Goal: Task Accomplishment & Management: Use online tool/utility

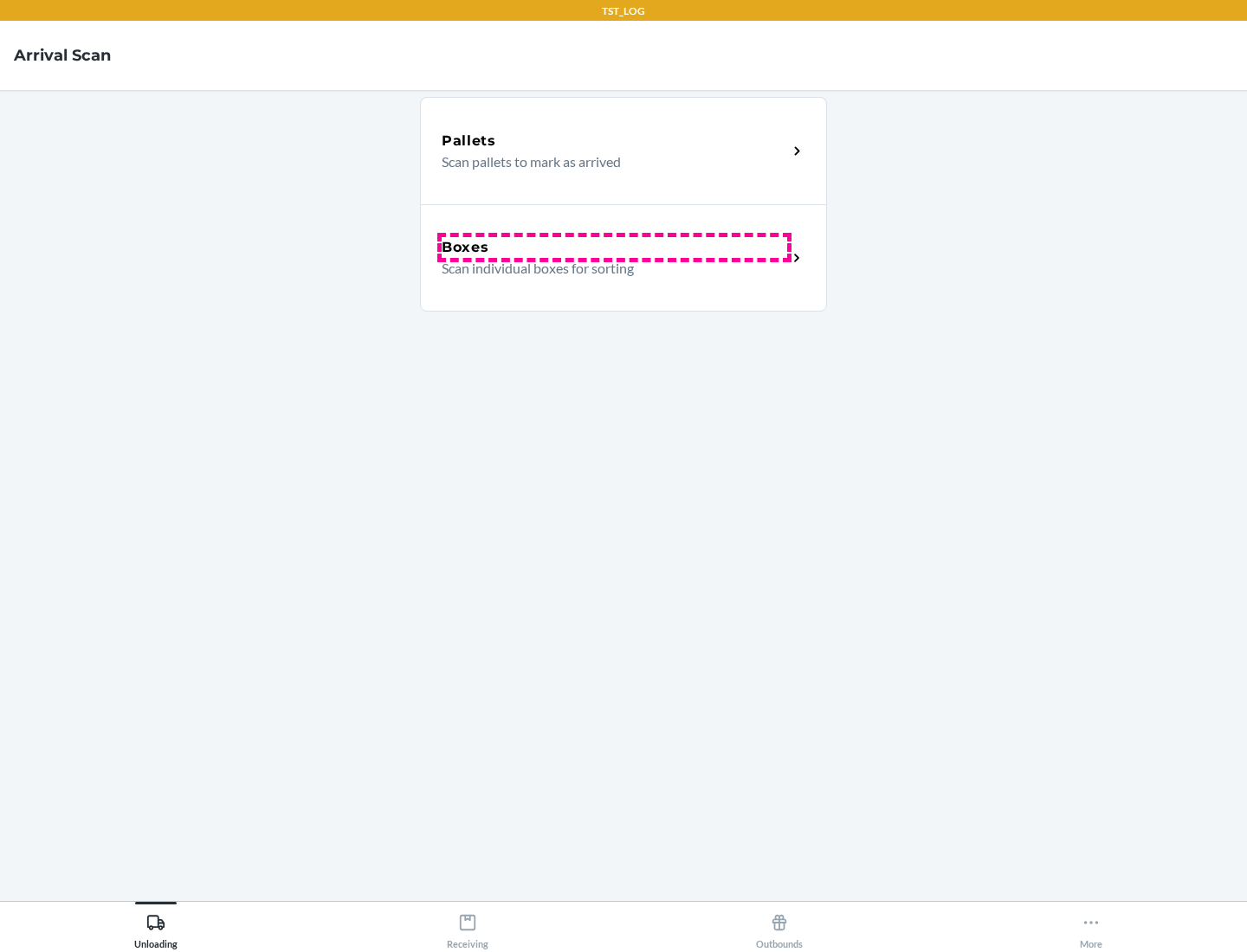
click at [614, 247] on div "Boxes" at bounding box center [614, 247] width 345 height 20
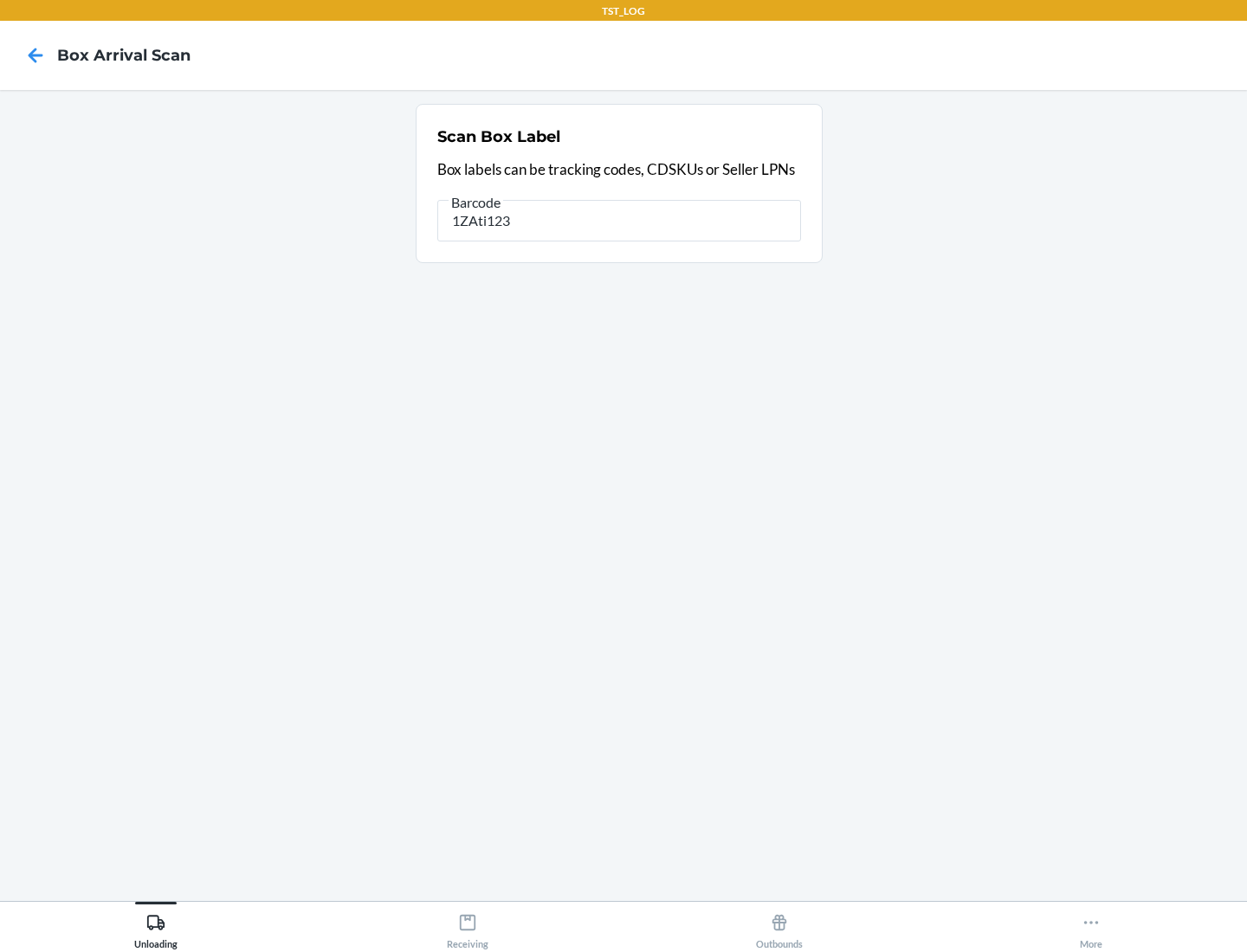
type input "1ZAti123"
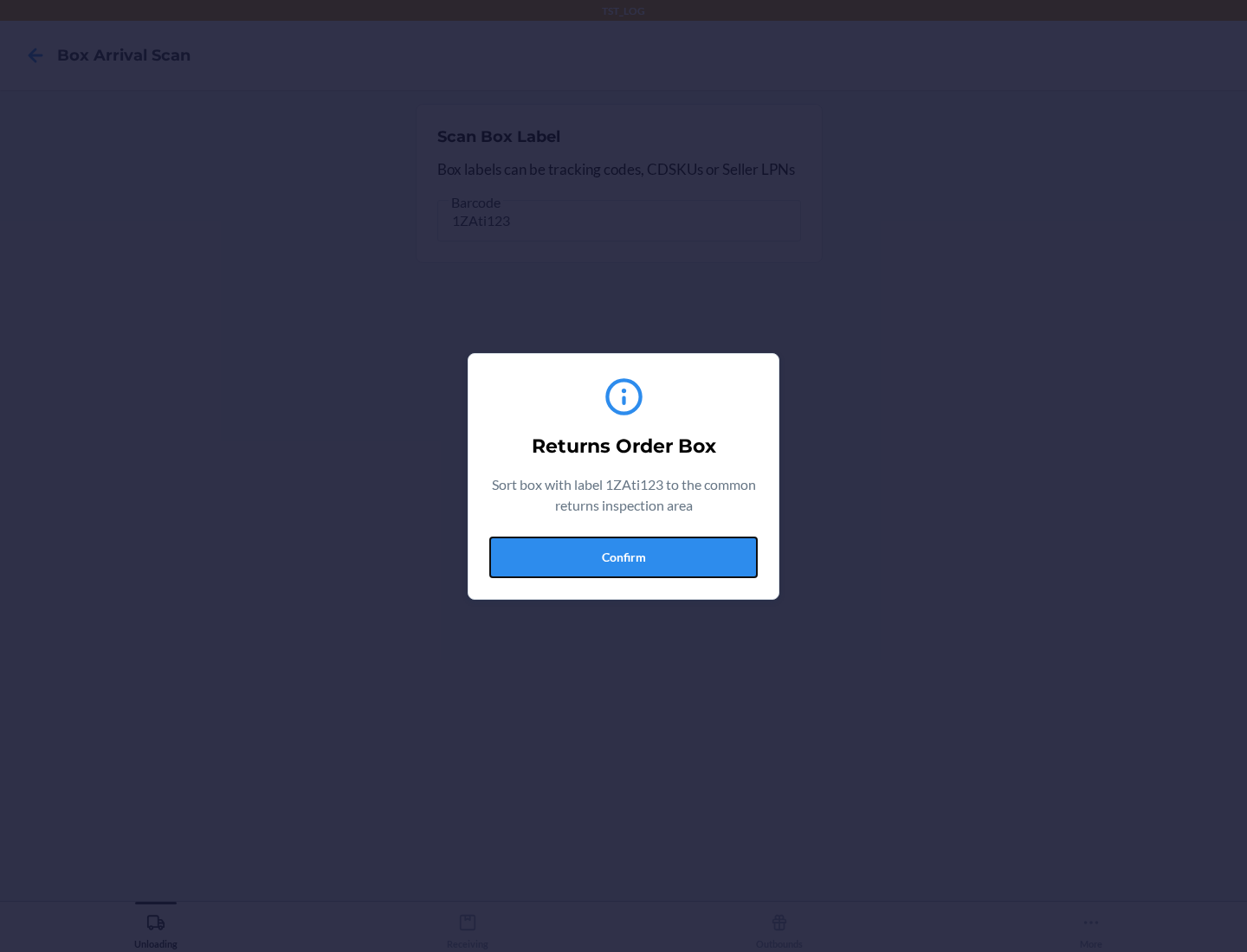
click at [623, 557] on button "Confirm" at bounding box center [623, 557] width 269 height 42
